Goal: Task Accomplishment & Management: Manage account settings

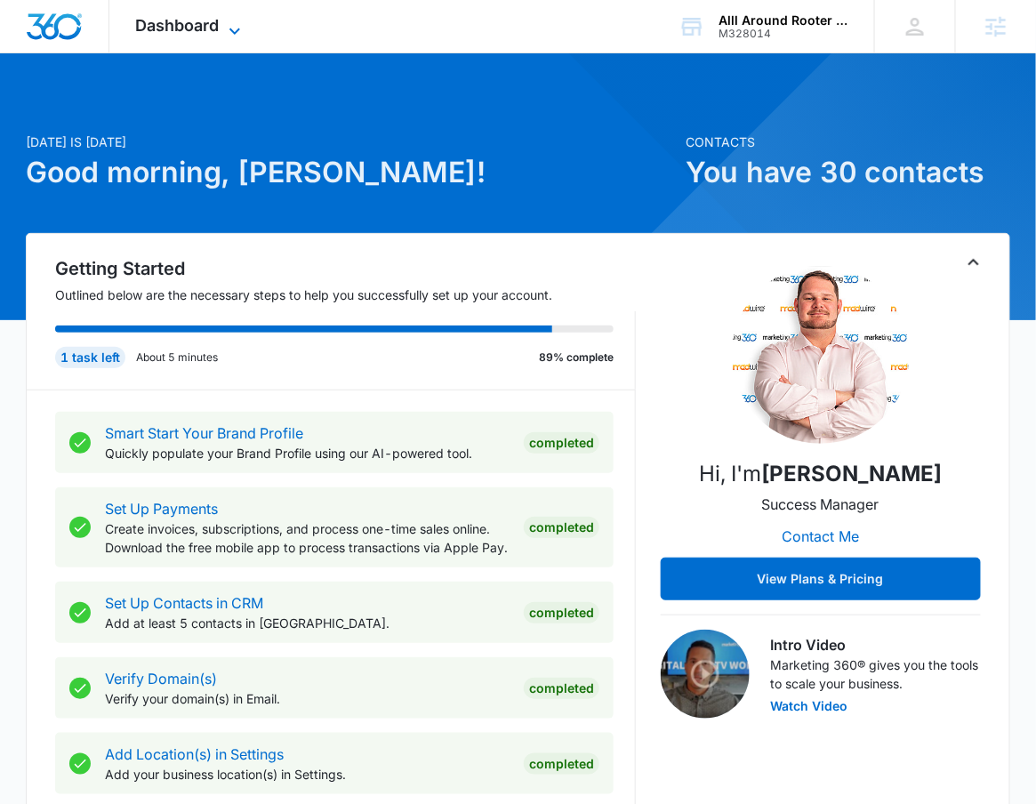
click at [193, 21] on span "Dashboard" at bounding box center [178, 25] width 84 height 19
click at [233, 5] on div "Dashboard Apps Reputation Websites Forms CRM Email Social Payments POS Content …" at bounding box center [190, 26] width 163 height 52
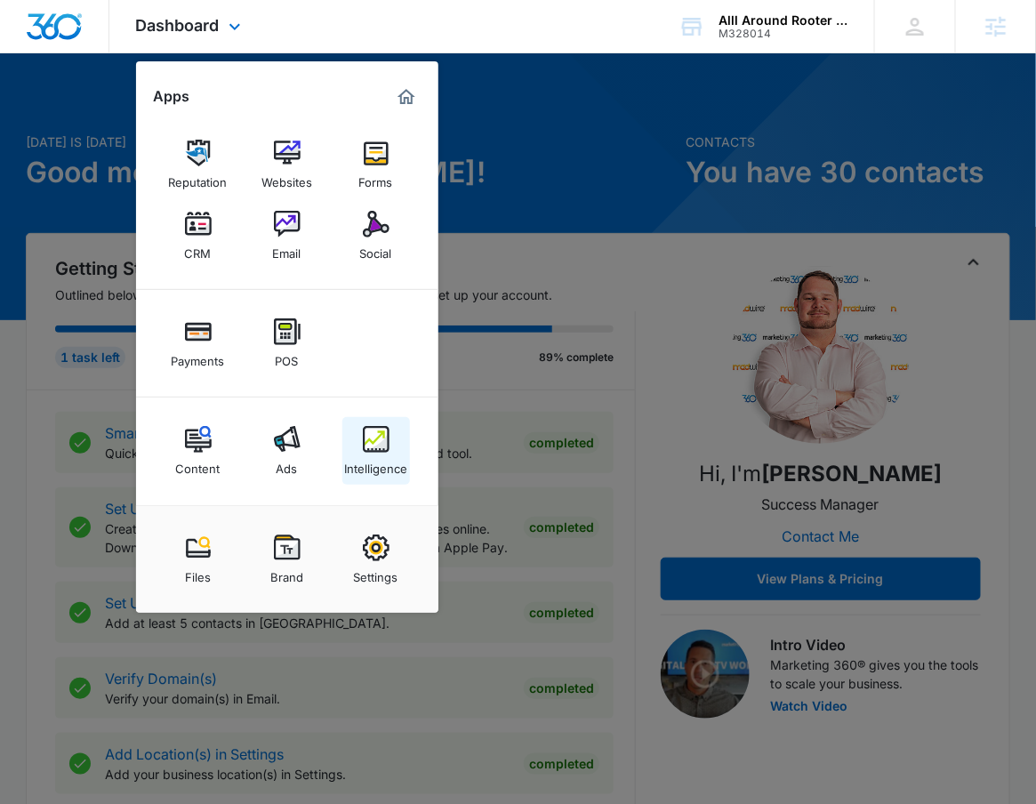
click at [377, 468] on div "Intelligence" at bounding box center [375, 464] width 63 height 23
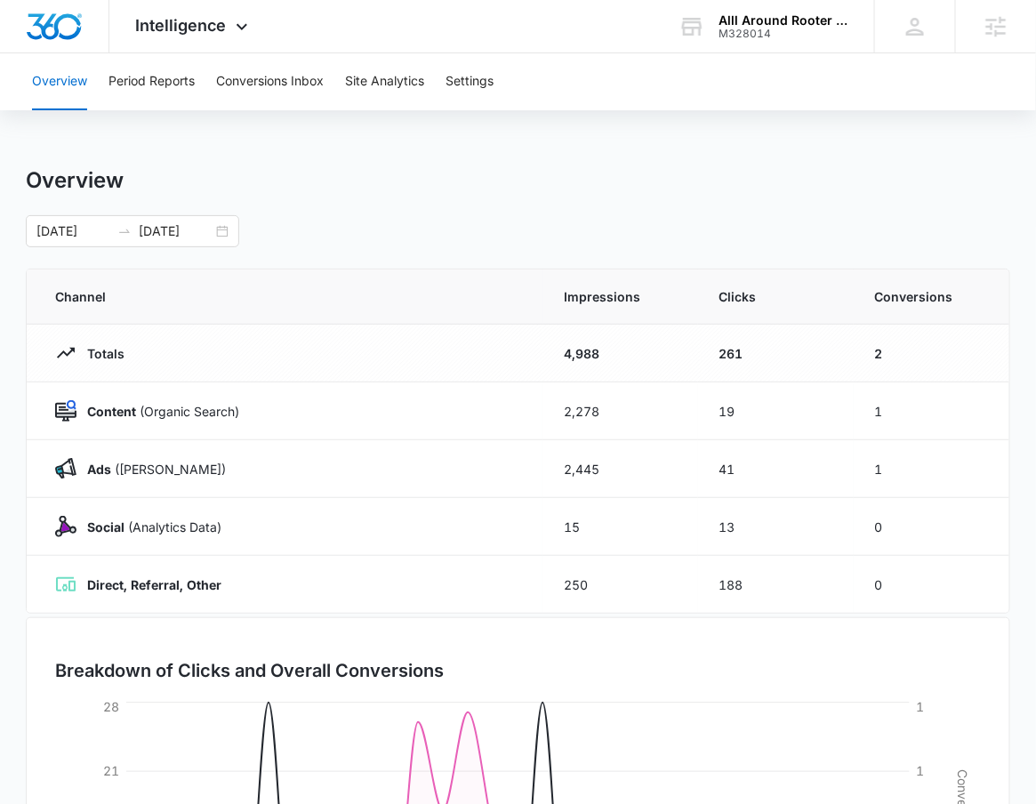
click at [502, 86] on div "Overview Period Reports Conversions Inbox Site Analytics Settings" at bounding box center [517, 81] width 993 height 57
click at [479, 86] on button "Settings" at bounding box center [469, 81] width 48 height 57
